Goal: Book appointment/travel/reservation

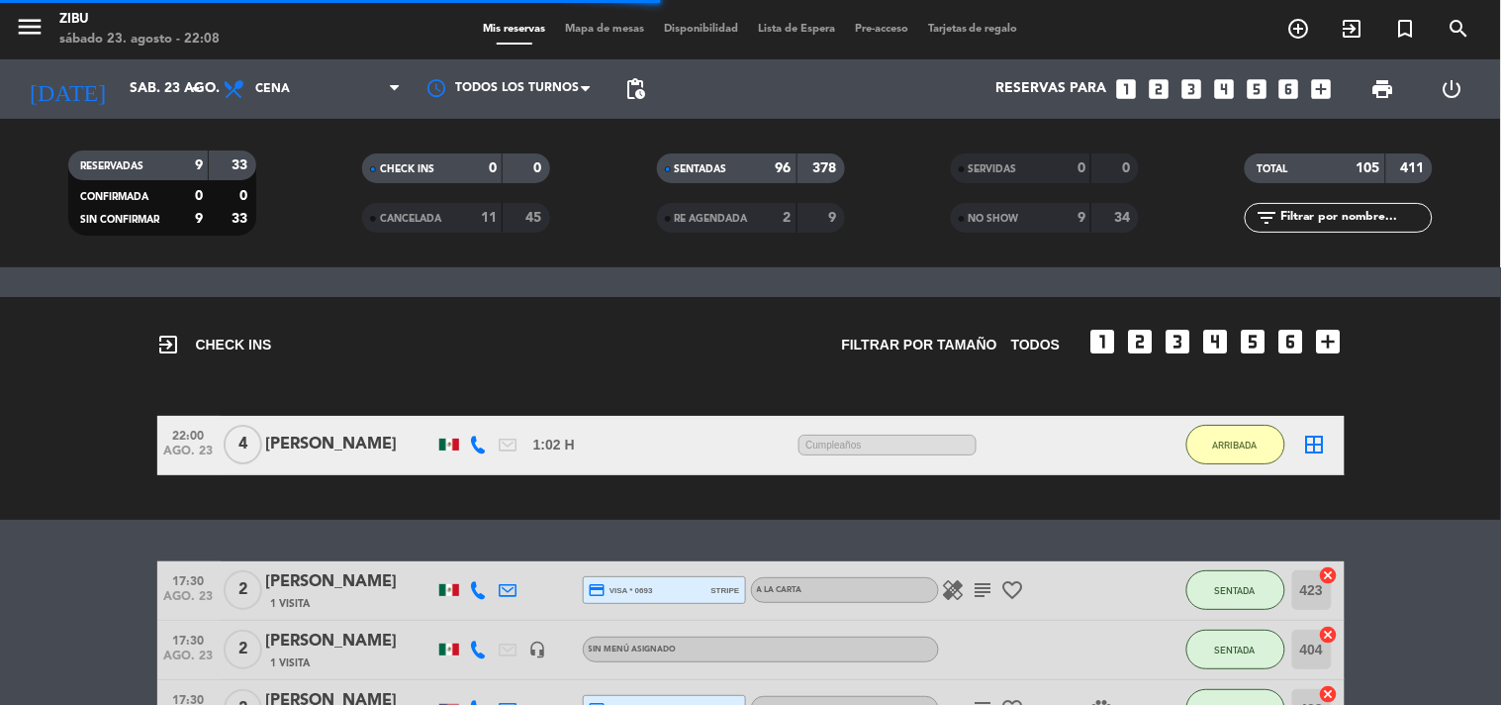
click at [680, 159] on div "SENTADAS" at bounding box center [707, 168] width 91 height 23
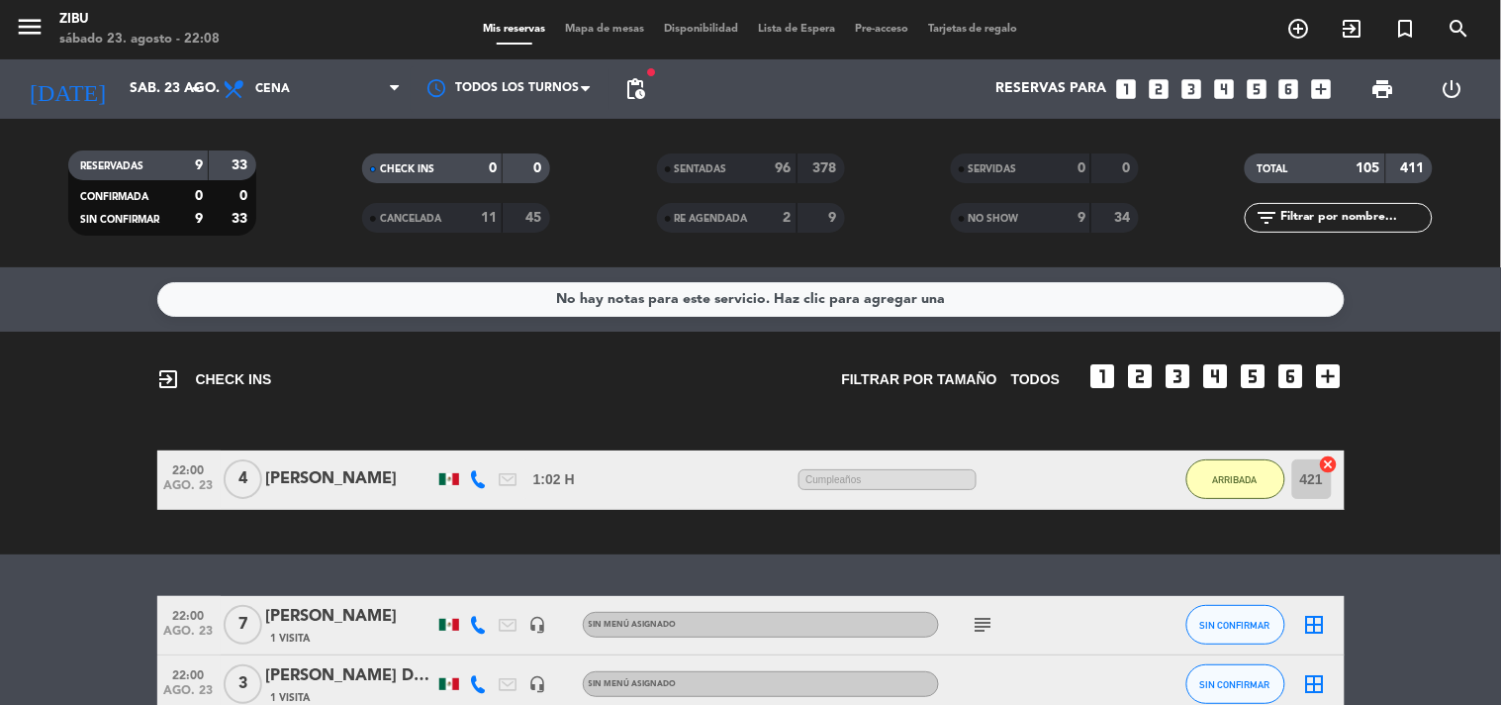
click at [0, 516] on div "exit_to_app CHECK INS Filtrar por tamaño TODOS looks_one looks_two looks_3 look…" at bounding box center [750, 443] width 1501 height 223
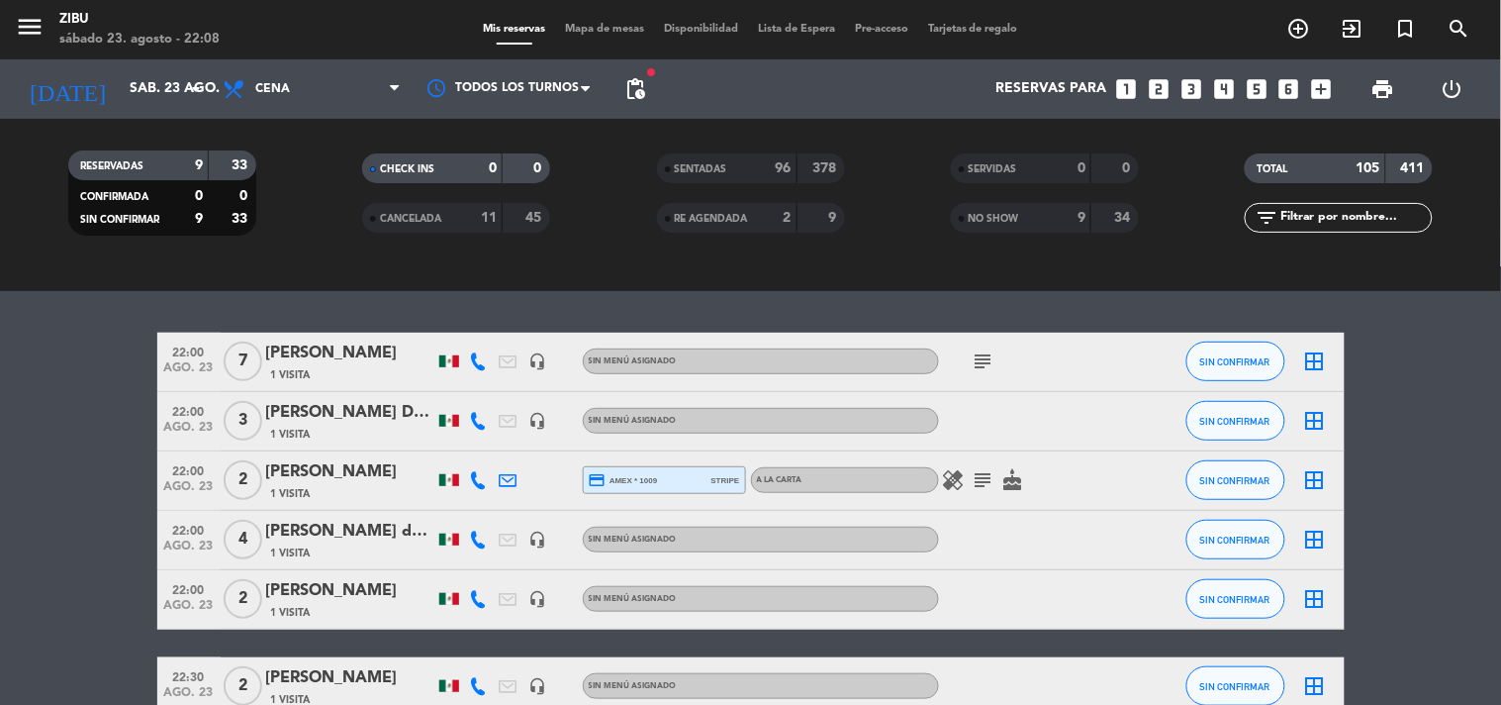
scroll to position [308, 0]
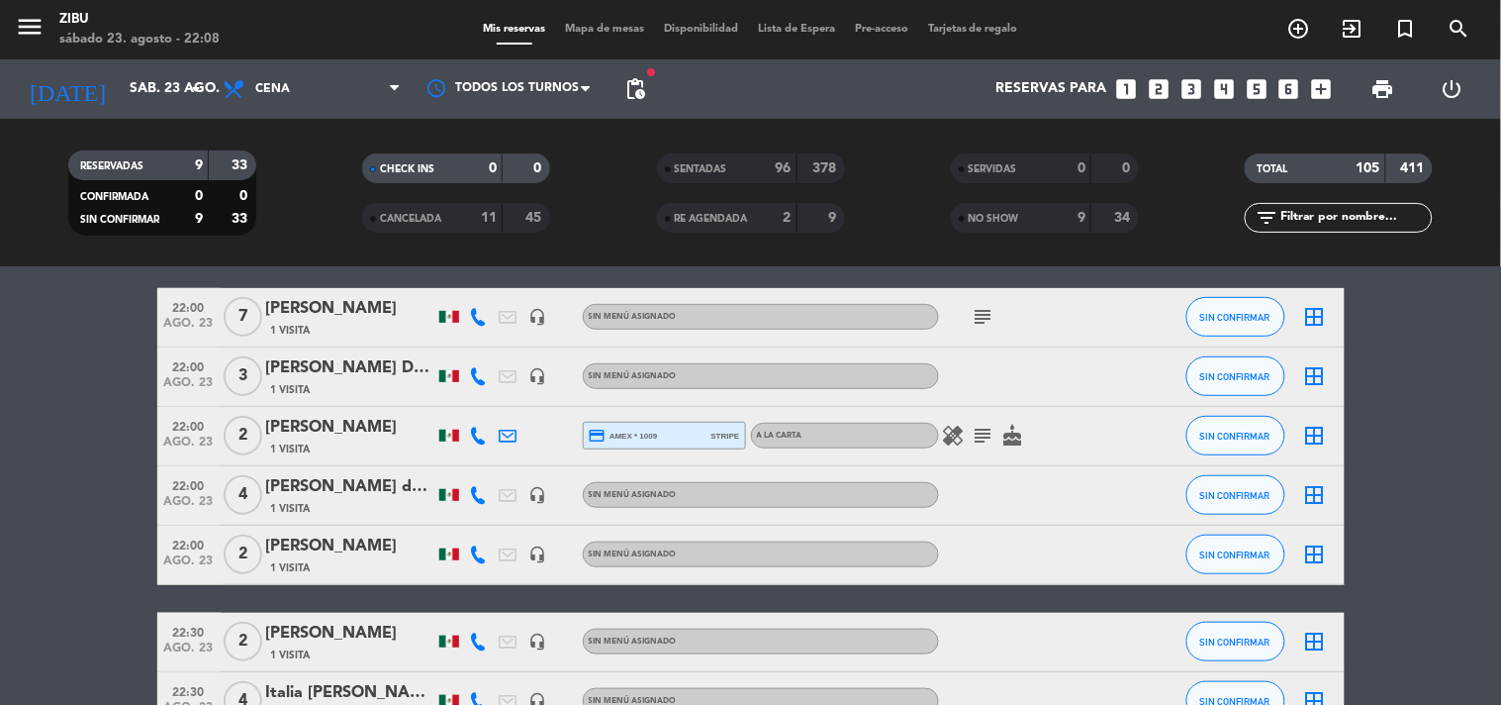
click at [32, 448] on bookings-row "22:00 [DATE] 7 [PERSON_NAME] 1 Visita headset_mic Sin menú asignado subject SIN…" at bounding box center [750, 553] width 1501 height 531
click at [22, 384] on bookings-row "22:00 [DATE] 7 [PERSON_NAME] 1 Visita headset_mic Sin menú asignado subject SIN…" at bounding box center [750, 553] width 1501 height 531
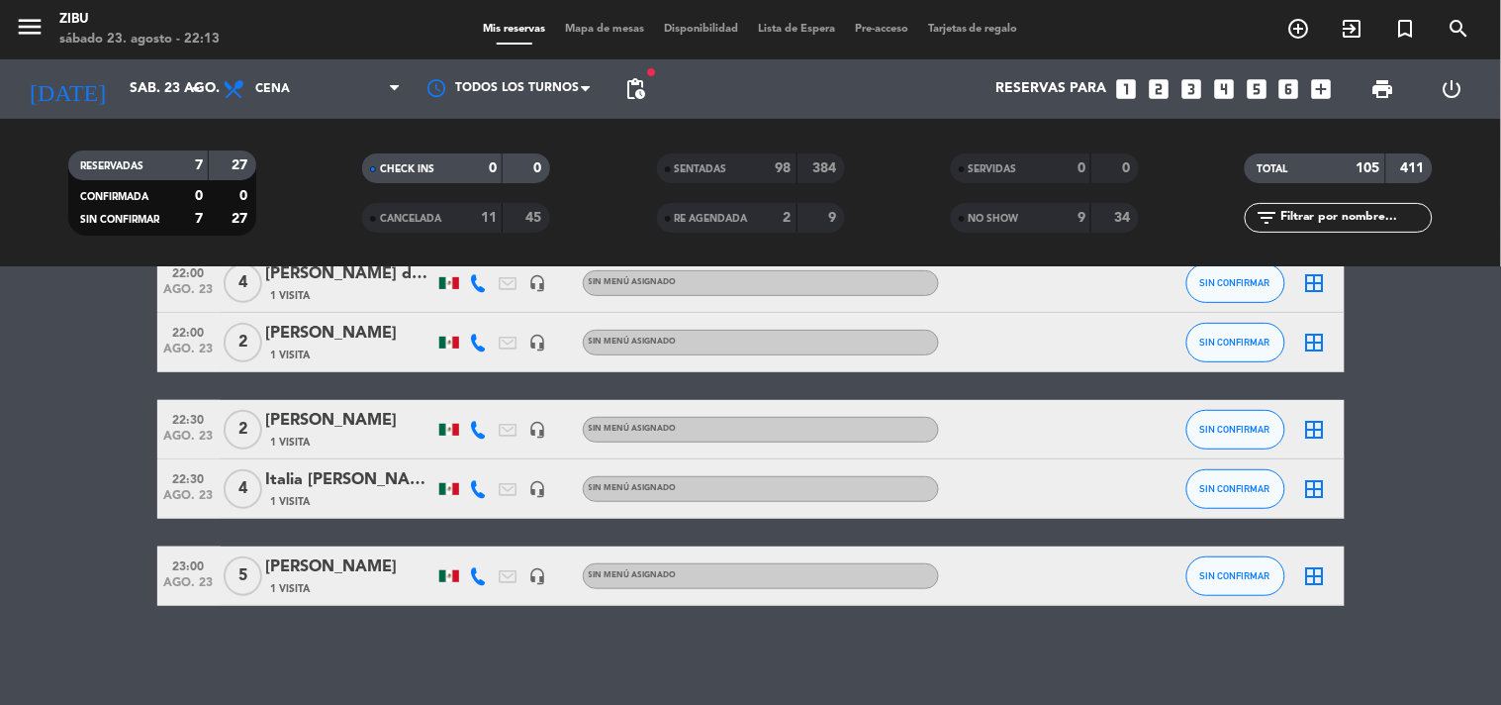
scroll to position [27, 0]
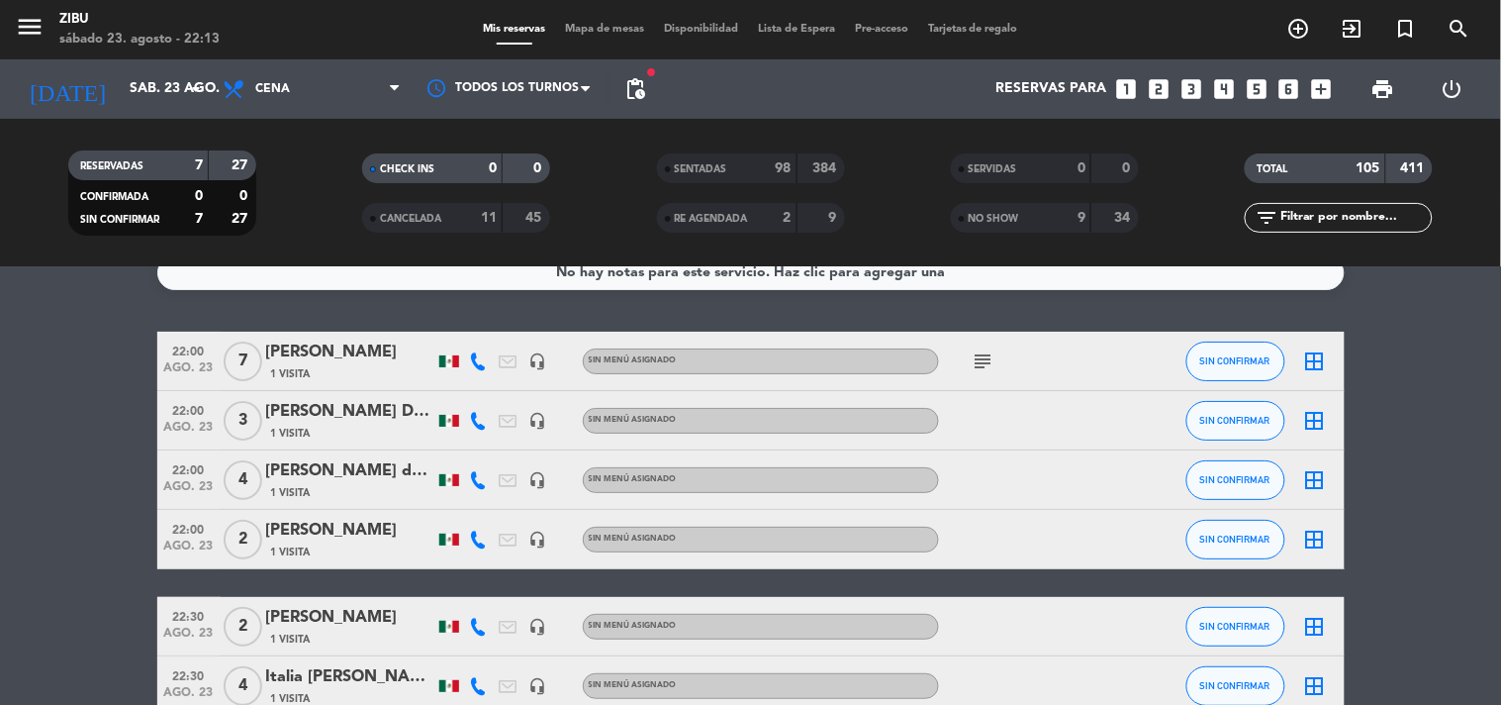
click at [95, 465] on bookings-row "22:00 [DATE] 7 [PERSON_NAME] 1 Visita headset_mic Sin menú asignado subject SIN…" at bounding box center [750, 567] width 1501 height 471
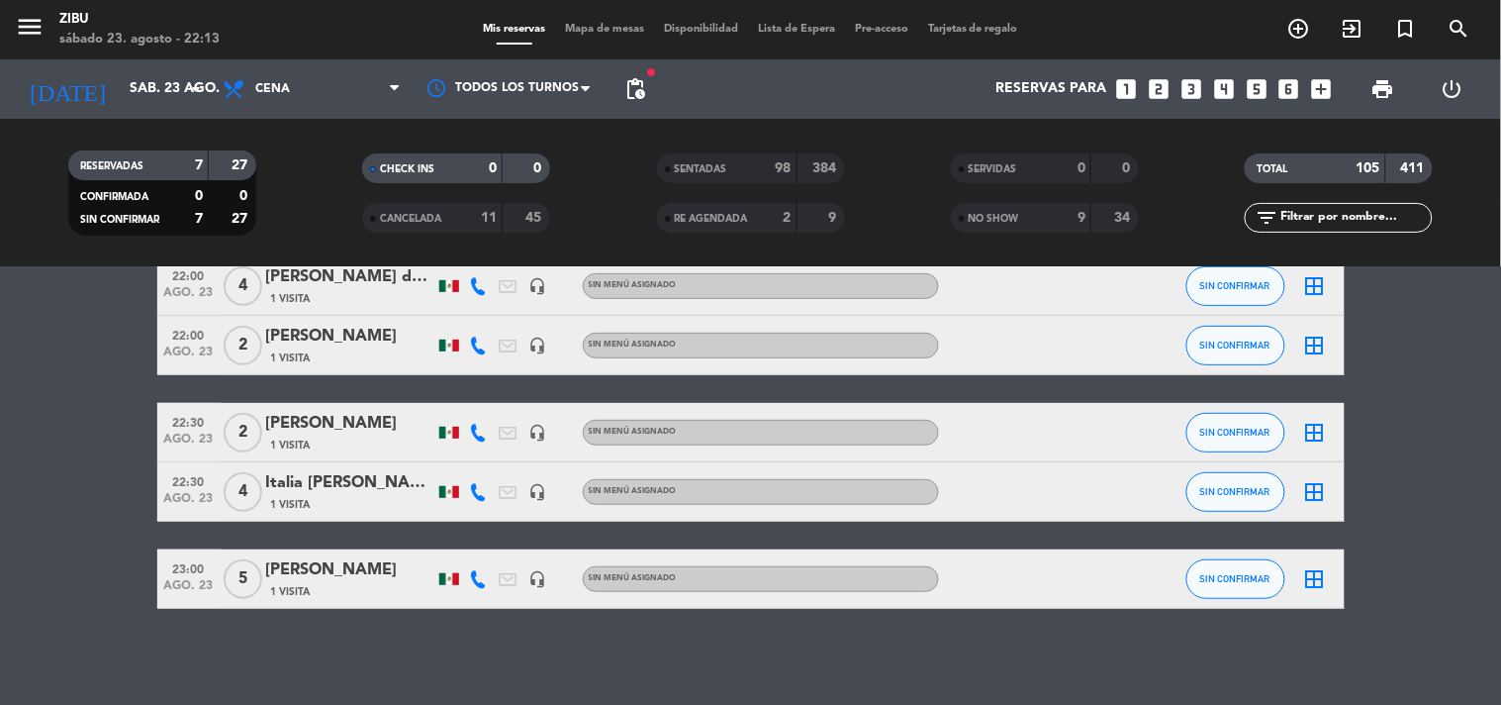
scroll to position [223, 0]
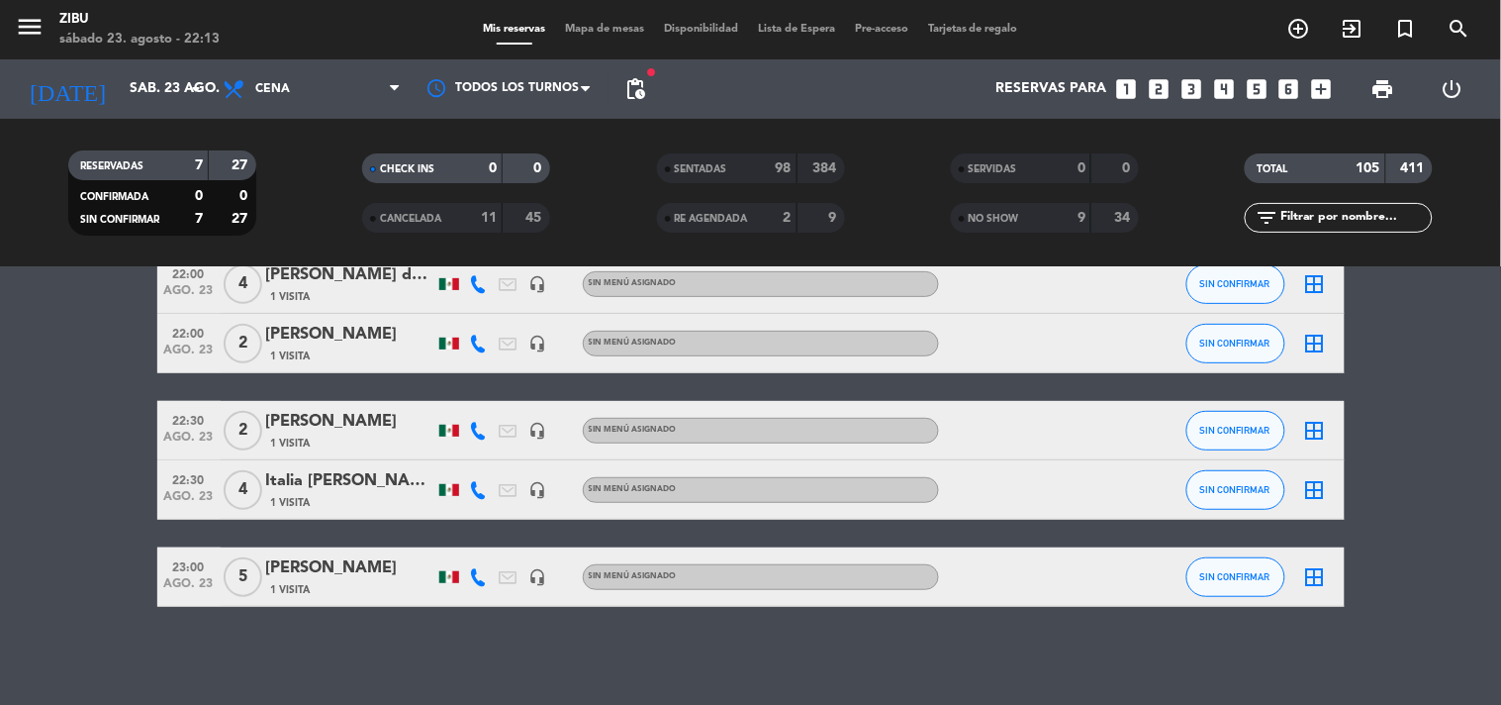
click at [344, 429] on div "[PERSON_NAME]" at bounding box center [350, 422] width 168 height 26
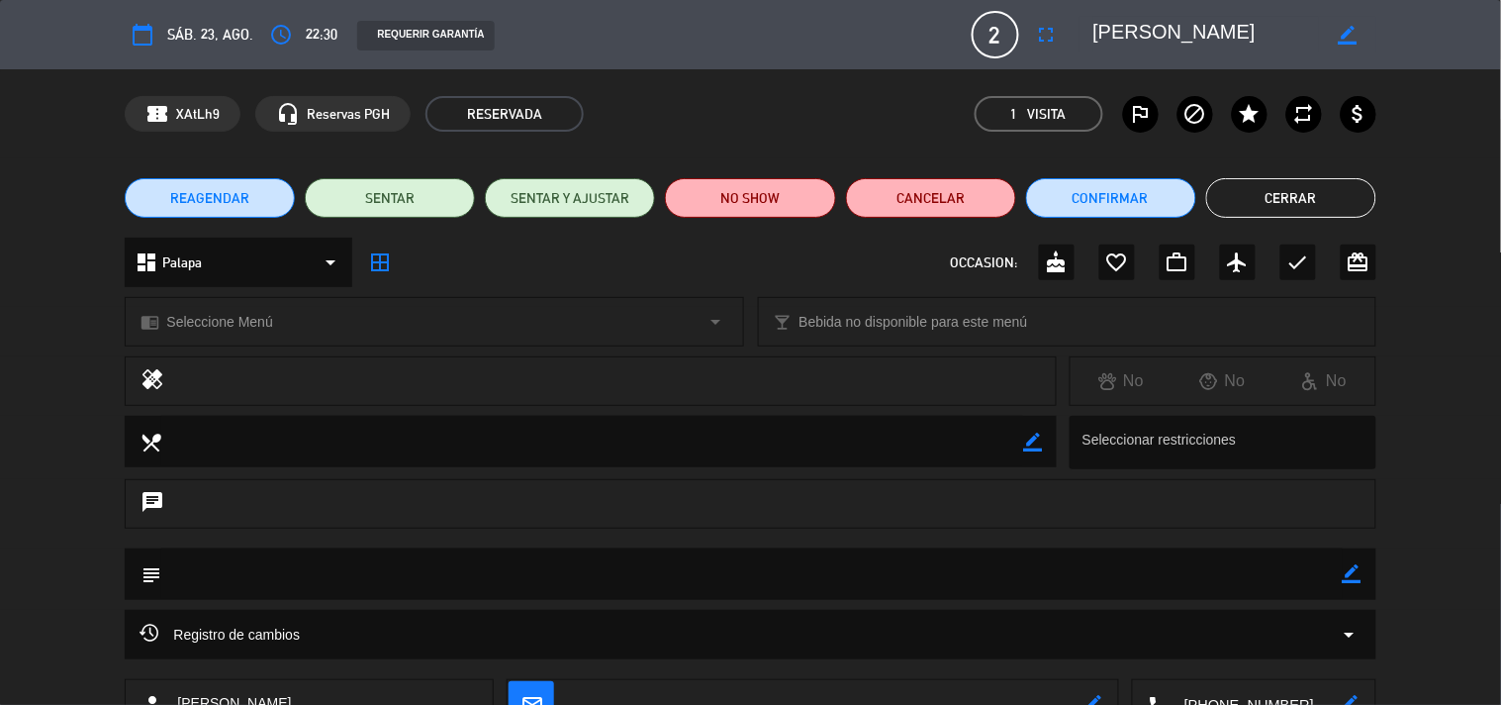
click at [297, 28] on div "access_time 22:30" at bounding box center [300, 35] width 74 height 36
click at [272, 42] on icon "access_time" at bounding box center [281, 35] width 24 height 24
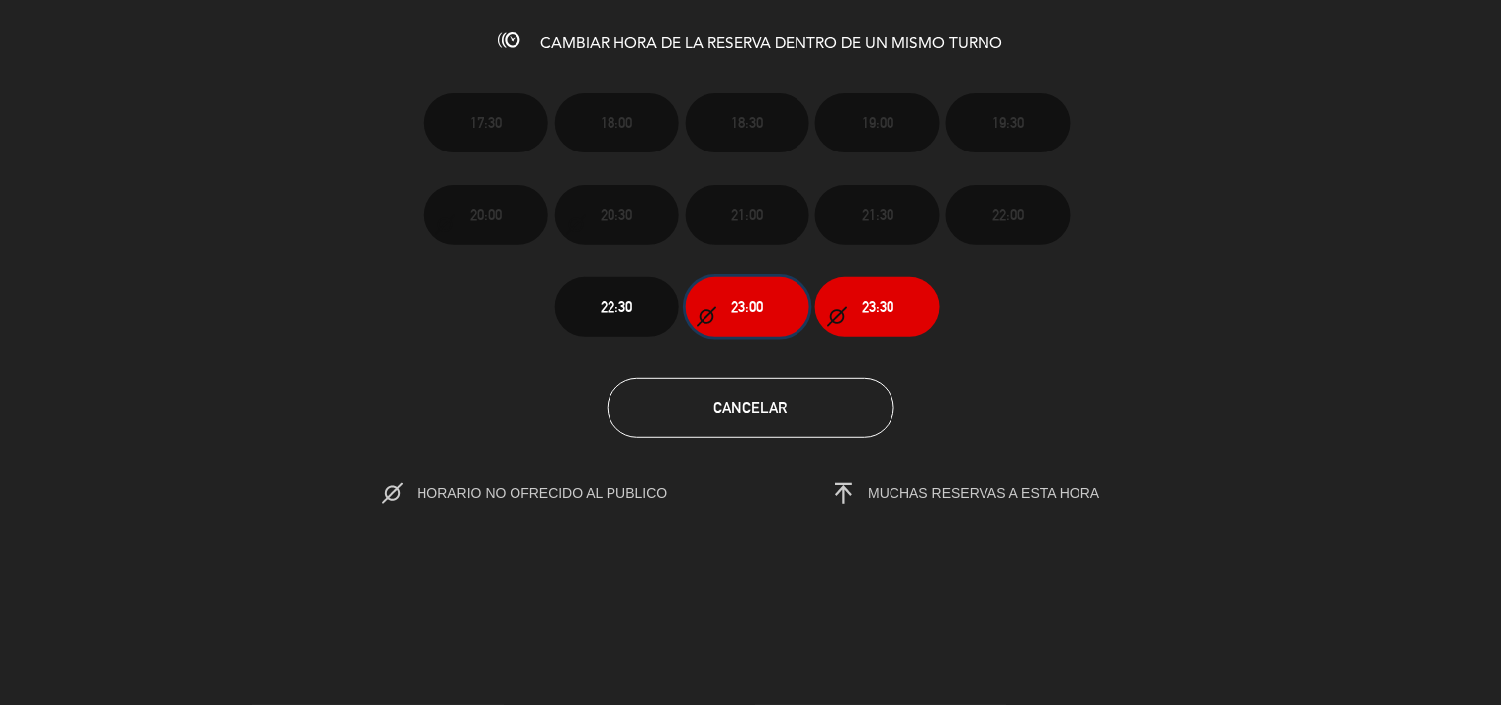
click at [738, 287] on button "23:00" at bounding box center [748, 306] width 124 height 59
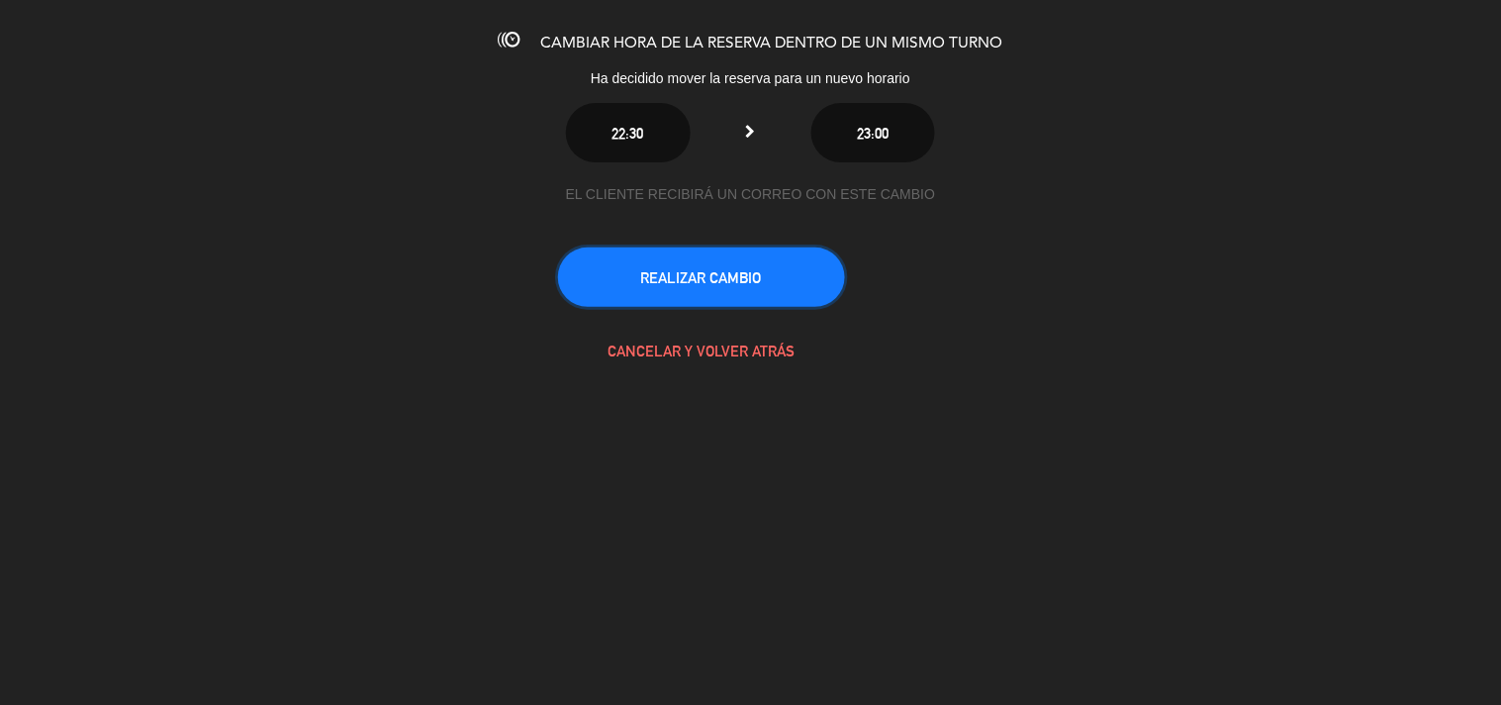
click at [701, 282] on button "REALIZAR CAMBIO" at bounding box center [701, 276] width 287 height 59
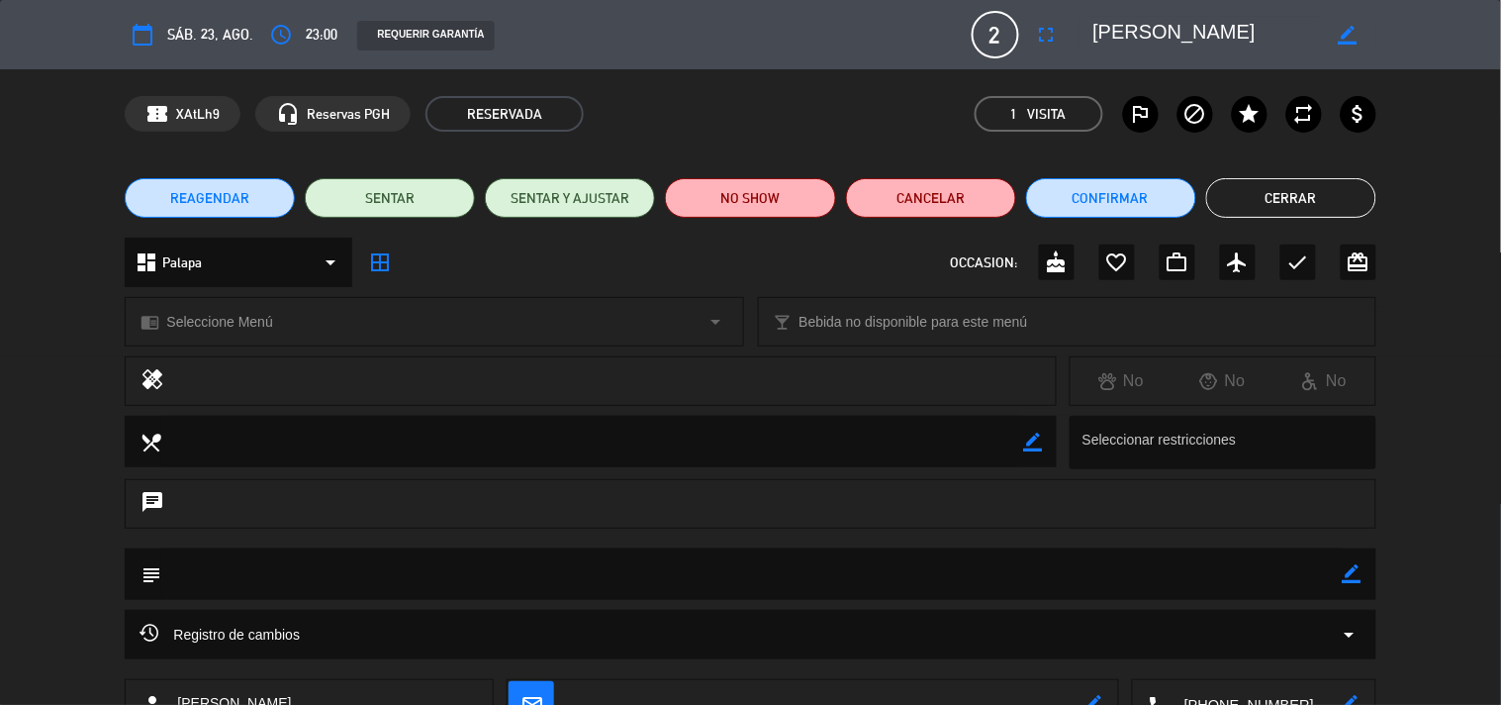
click at [1336, 176] on div "REAGENDAR SENTAR SENTAR Y AJUSTAR NO SHOW Cancelar Confirmar Cerrar" at bounding box center [750, 197] width 1501 height 79
click at [1269, 184] on button "Cerrar" at bounding box center [1292, 198] width 170 height 40
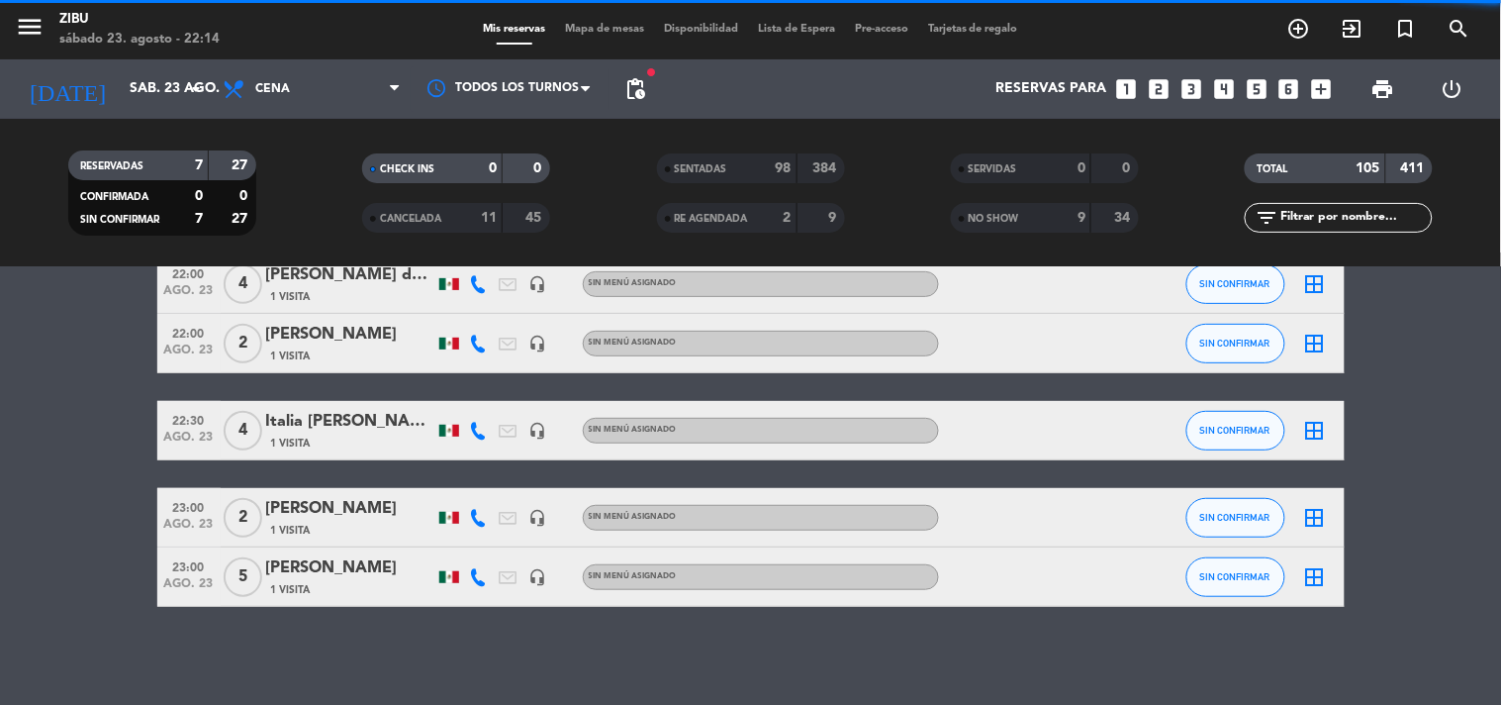
click at [43, 442] on bookings-row "22:00 [DATE] 7 [PERSON_NAME] 1 Visita headset_mic Sin menú asignado subject SIN…" at bounding box center [750, 371] width 1501 height 471
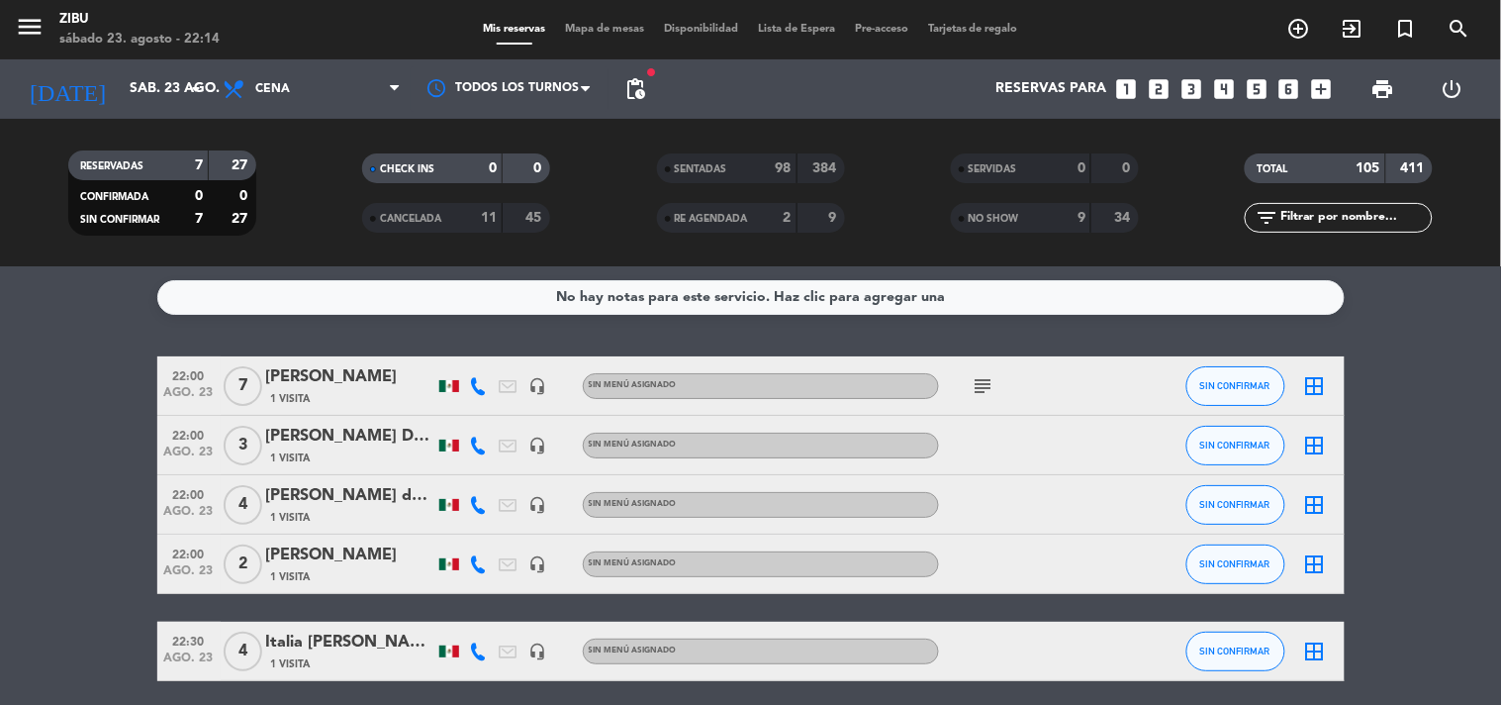
scroll to position [0, 0]
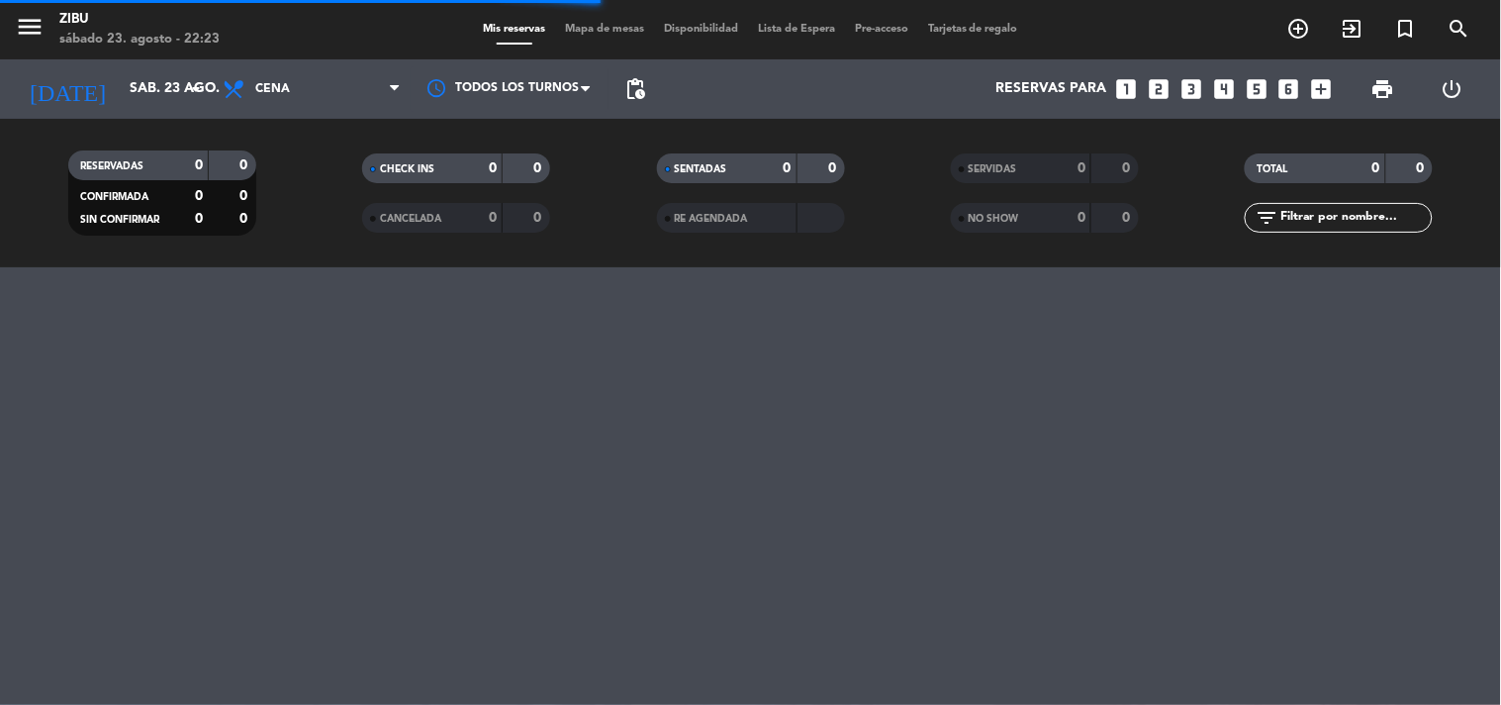
click at [386, 168] on span "CHECK INS" at bounding box center [407, 169] width 54 height 10
click at [710, 164] on span "SENTADAS" at bounding box center [701, 169] width 52 height 10
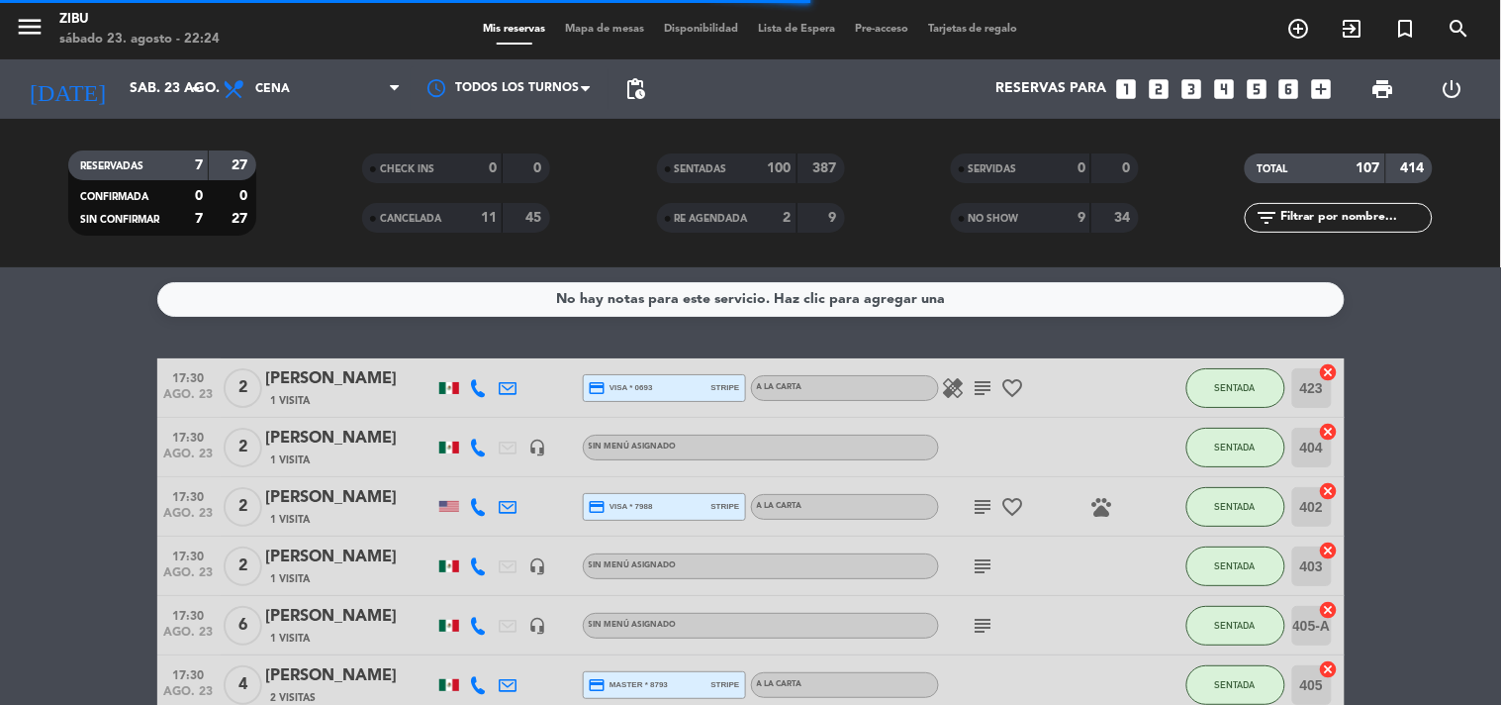
click at [678, 166] on span "SENTADAS" at bounding box center [701, 169] width 52 height 10
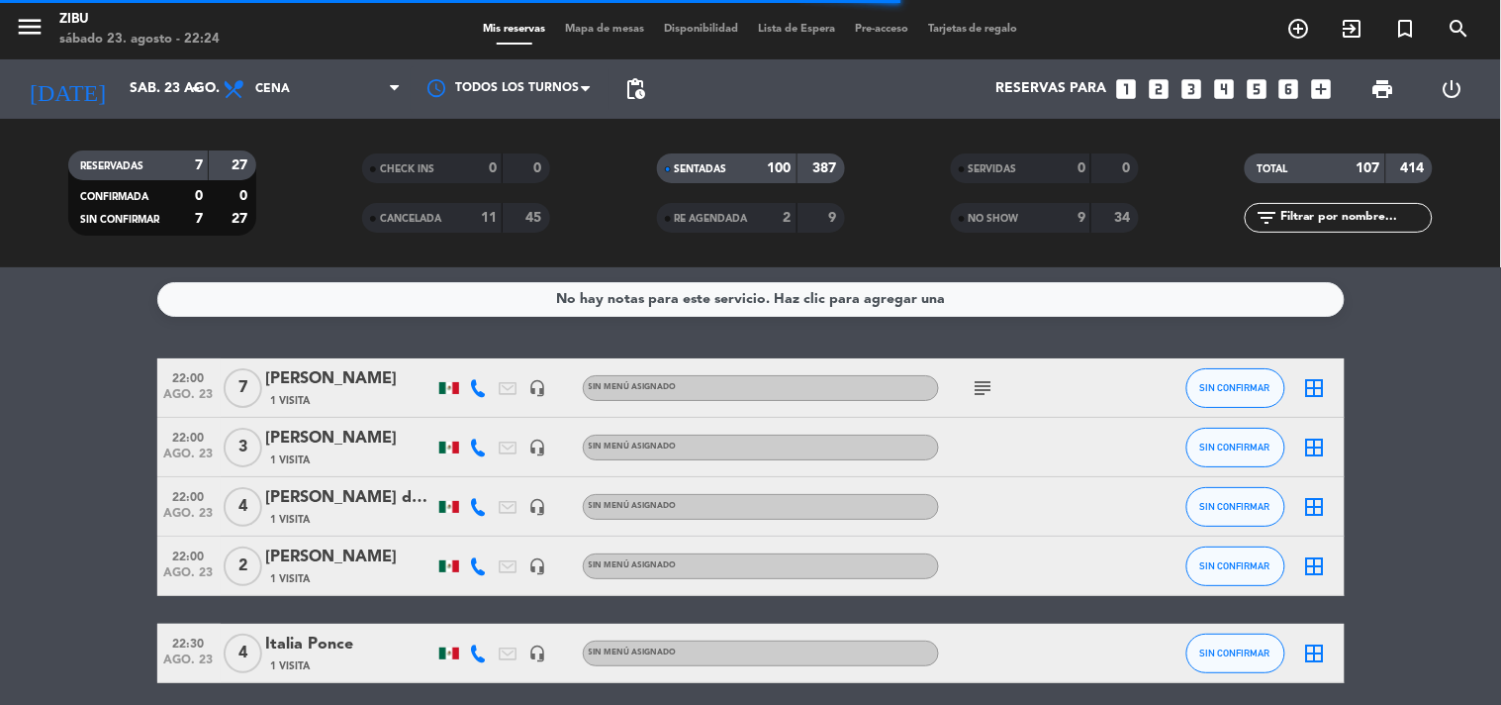
click at [678, 166] on span "SENTADAS" at bounding box center [701, 169] width 52 height 10
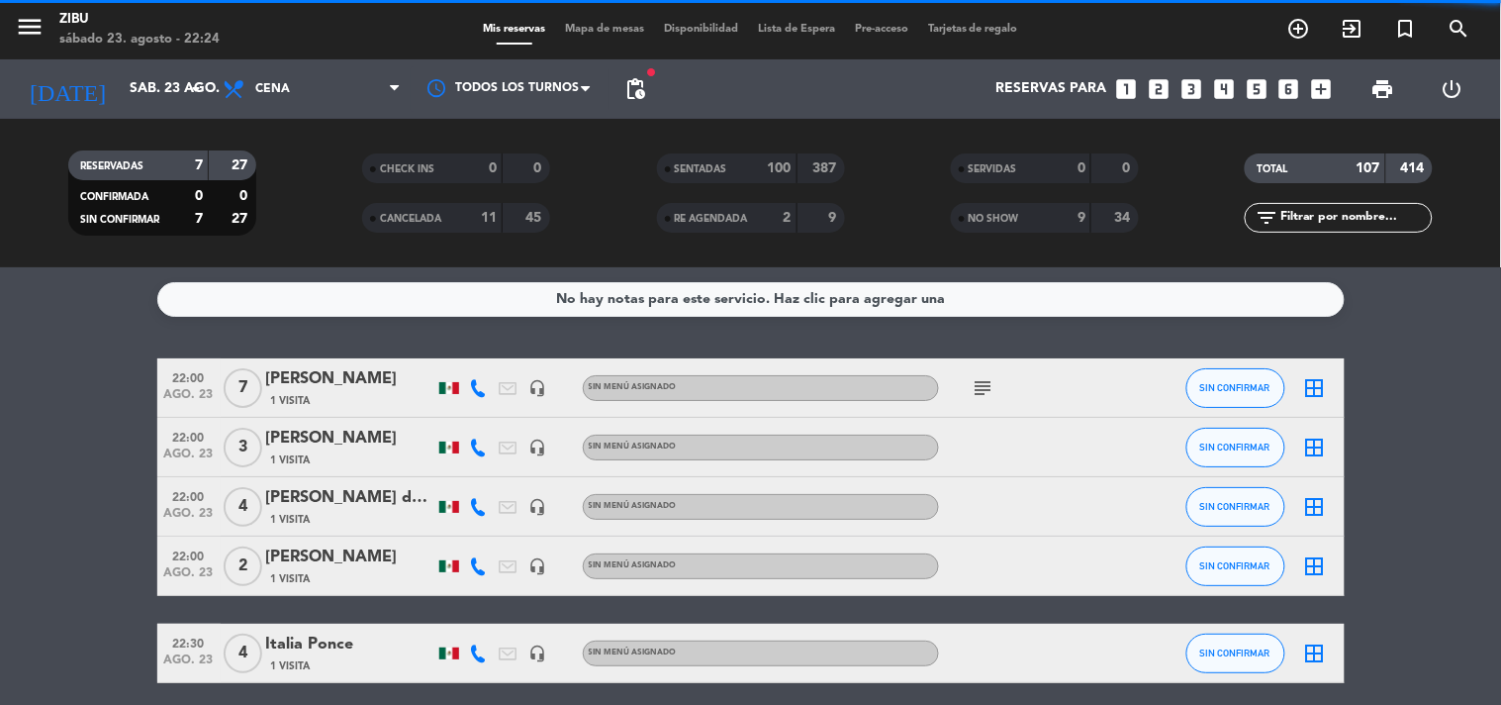
click at [0, 363] on bookings-row "22:00 [DATE] 7 [PERSON_NAME] 1 Visita headset_mic Sin menú asignado subject SIN…" at bounding box center [750, 593] width 1501 height 471
